Goal: Complete application form

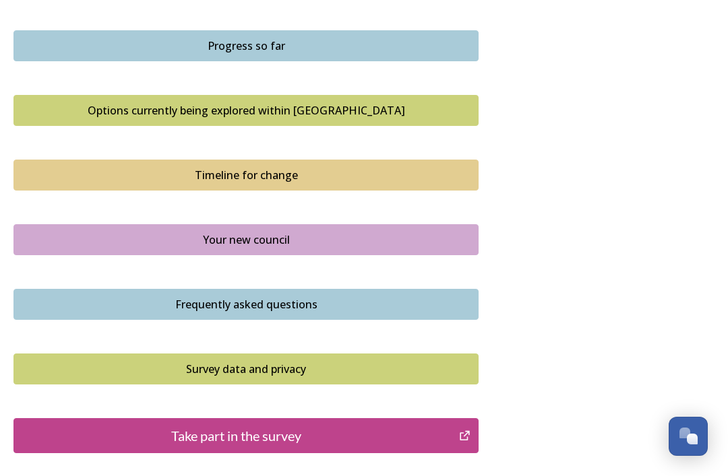
scroll to position [861, 0]
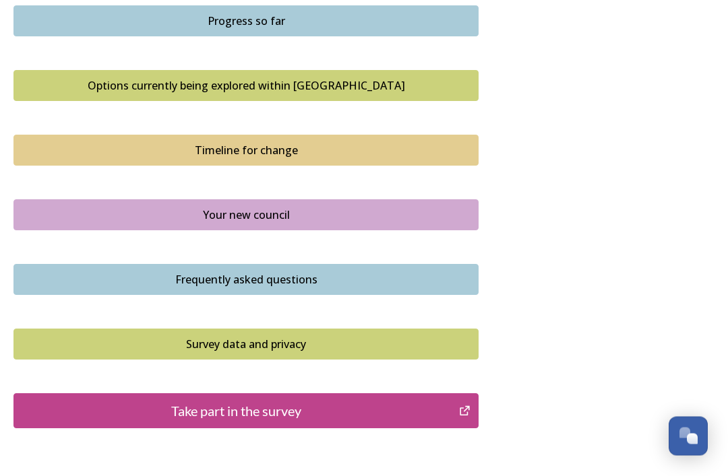
click at [412, 410] on div "Take part in the survey" at bounding box center [236, 412] width 431 height 20
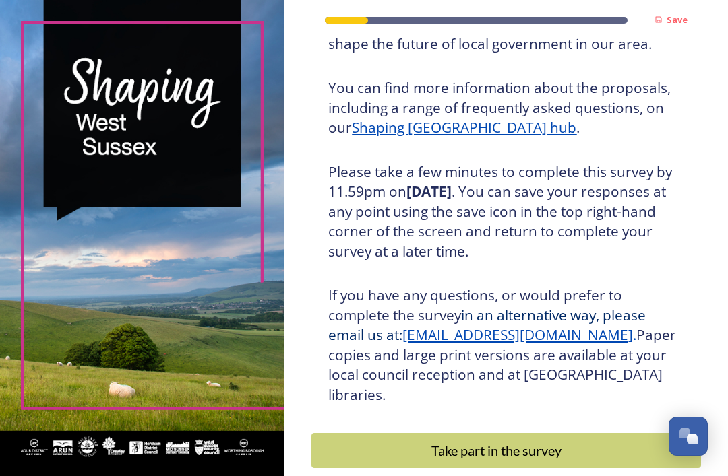
scroll to position [159, 0]
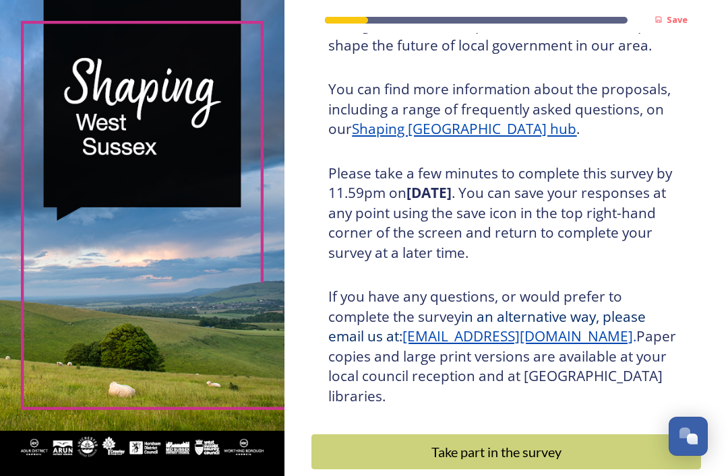
click at [524, 442] on div "Take part in the survey" at bounding box center [496, 452] width 355 height 20
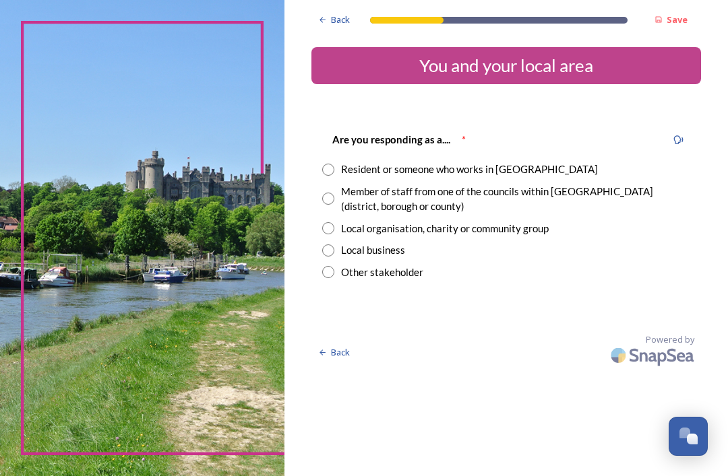
click at [334, 173] on input "radio" at bounding box center [328, 170] width 12 height 12
radio input "true"
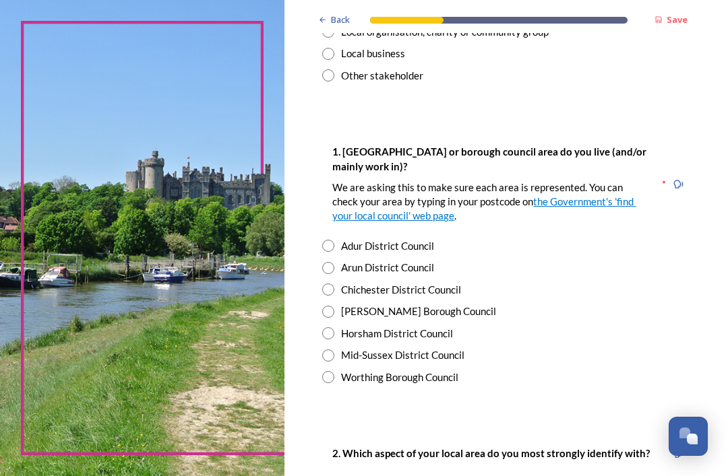
scroll to position [197, 0]
click at [334, 350] on input "radio" at bounding box center [328, 356] width 12 height 12
radio input "true"
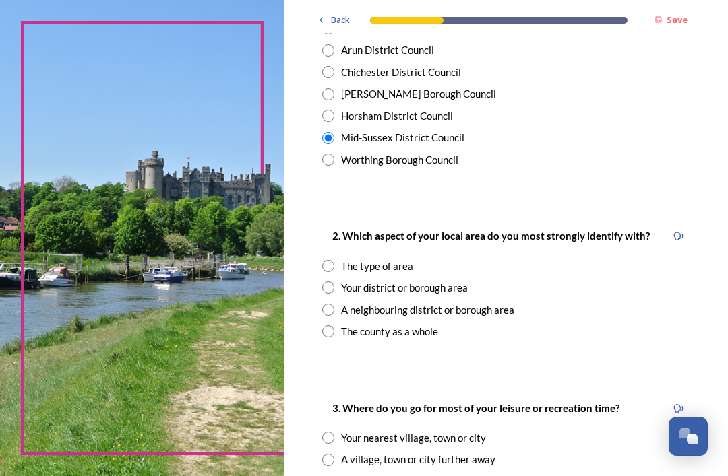
scroll to position [414, 0]
click at [343, 259] on div "The type of area" at bounding box center [506, 267] width 368 height 16
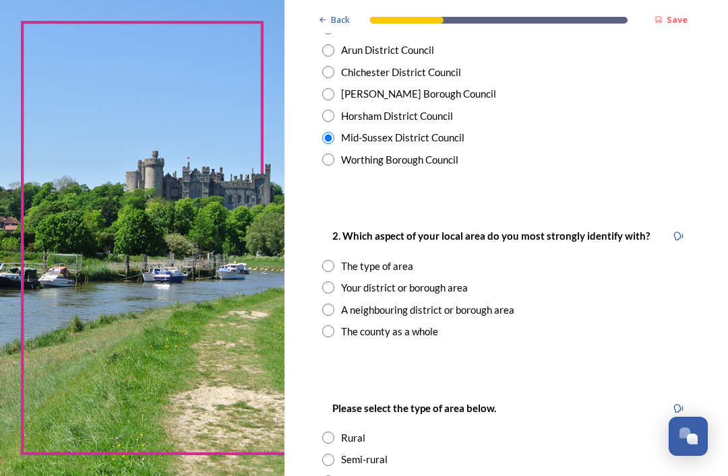
radio input "true"
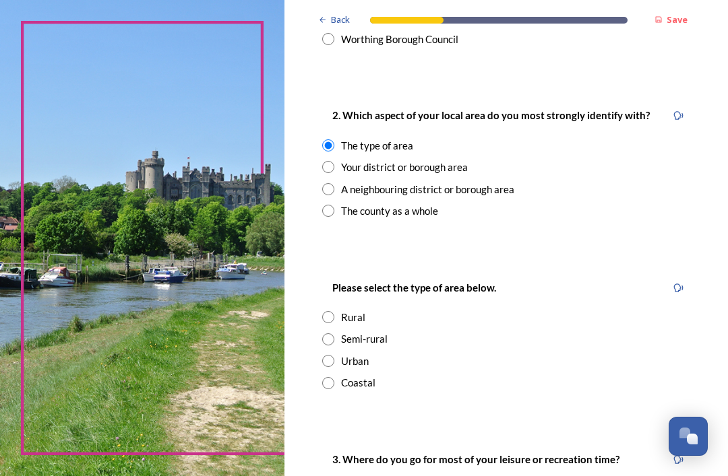
scroll to position [535, 0]
click at [334, 334] on input "radio" at bounding box center [328, 340] width 12 height 12
radio input "true"
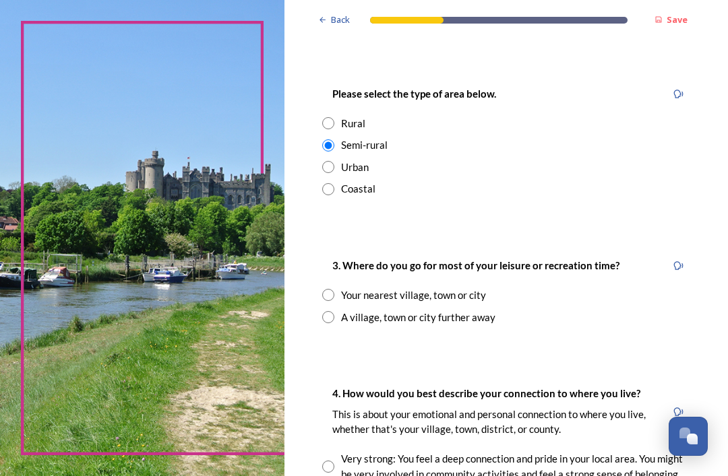
scroll to position [729, 0]
click at [334, 311] on input "radio" at bounding box center [328, 317] width 12 height 12
radio input "true"
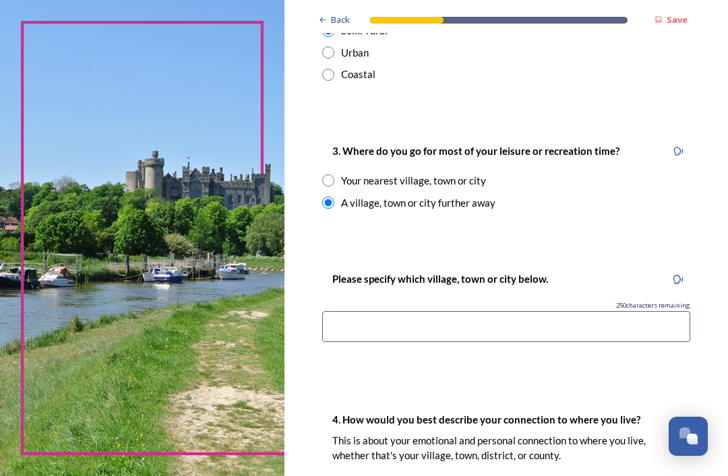
scroll to position [844, 0]
click at [544, 319] on input at bounding box center [506, 326] width 368 height 31
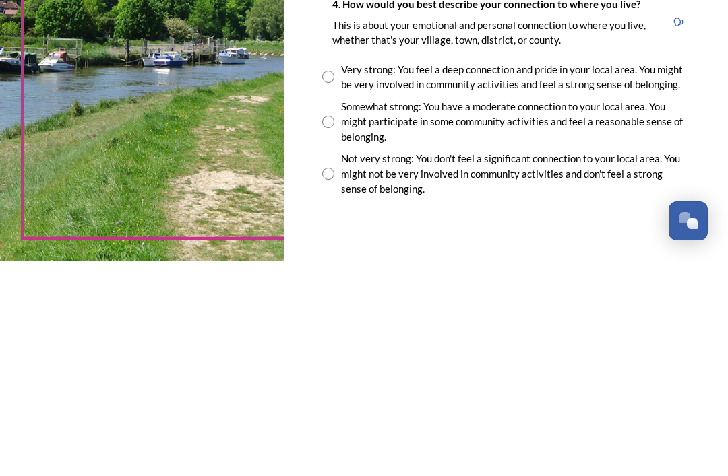
scroll to position [1044, 0]
type input "[GEOGRAPHIC_DATA]"
click at [334, 286] on input "radio" at bounding box center [328, 292] width 12 height 12
radio input "true"
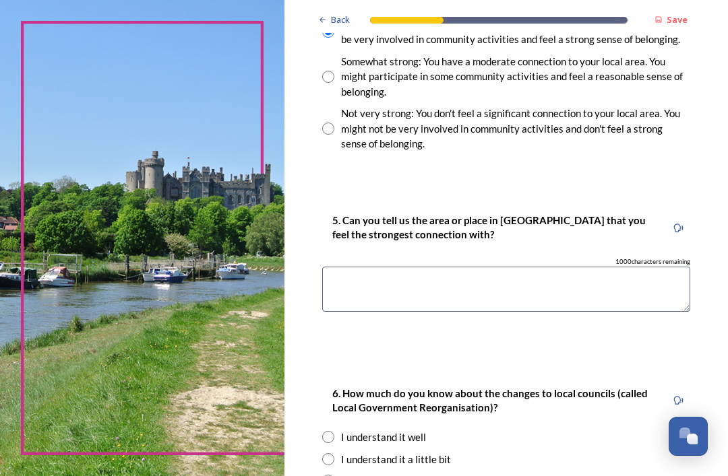
scroll to position [1305, 0]
click at [611, 266] on textarea at bounding box center [506, 288] width 368 height 45
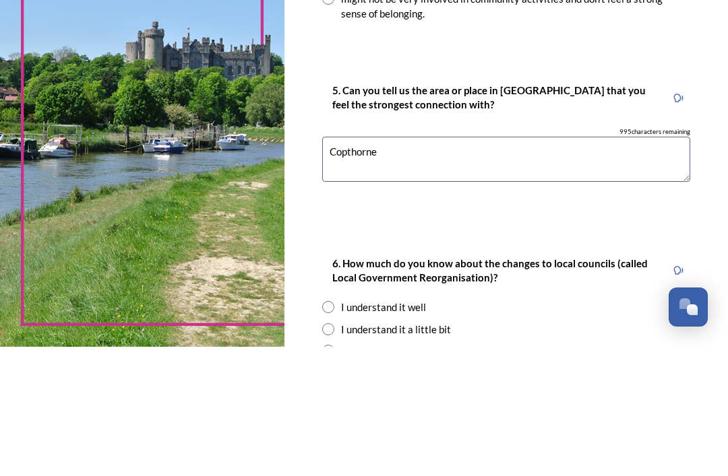
type textarea "Copthorne"
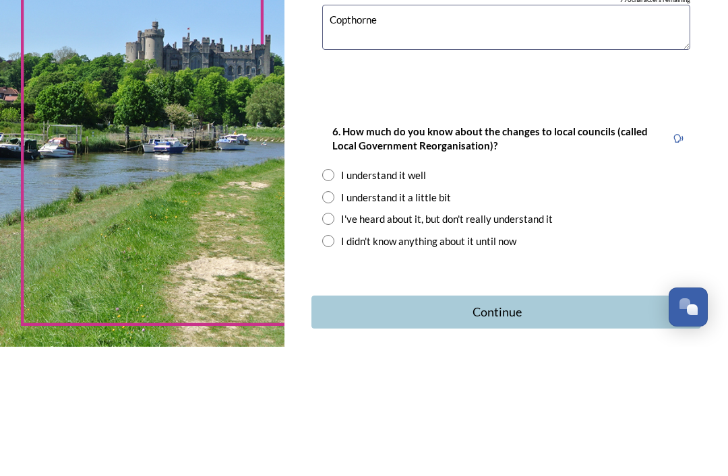
scroll to position [1437, 0]
